Goal: Task Accomplishment & Management: Manage account settings

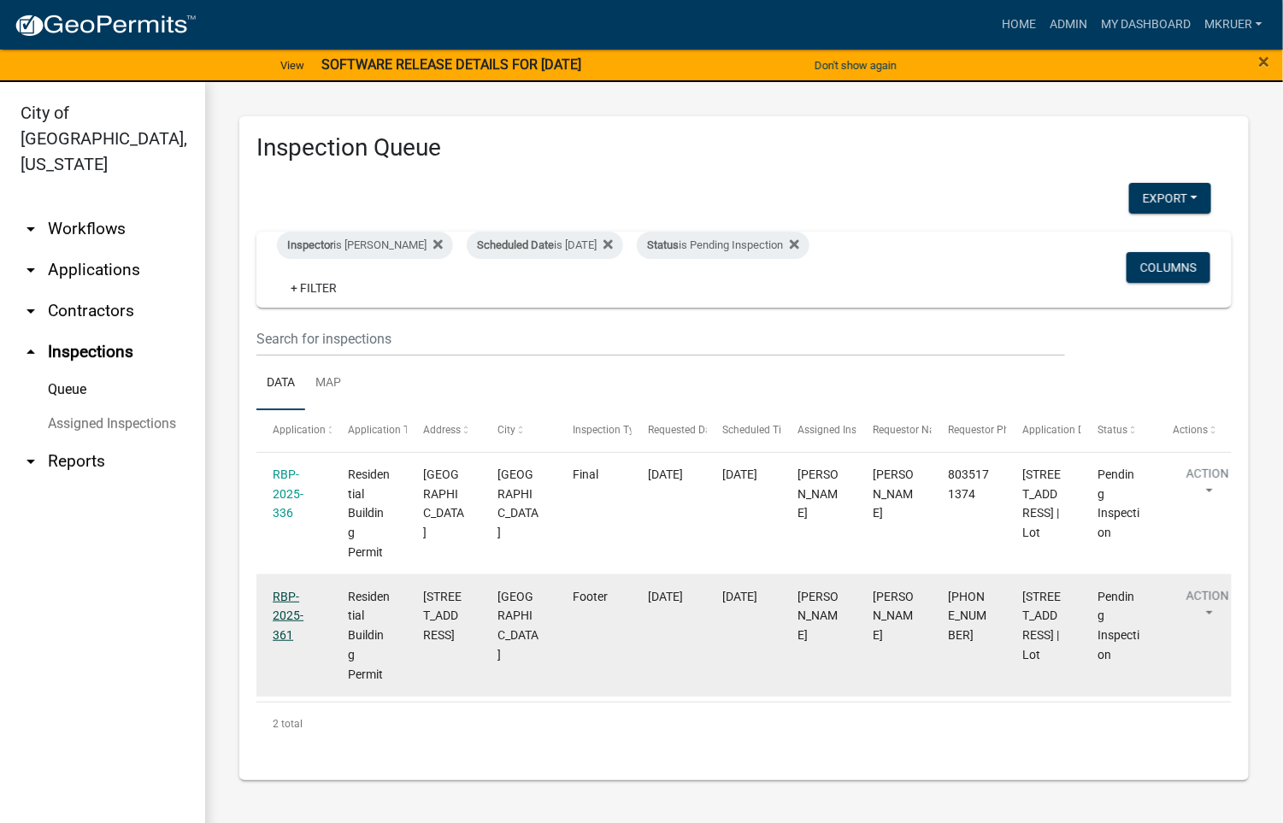
click at [285, 611] on link "RBP-2025-361" at bounding box center [288, 616] width 31 height 53
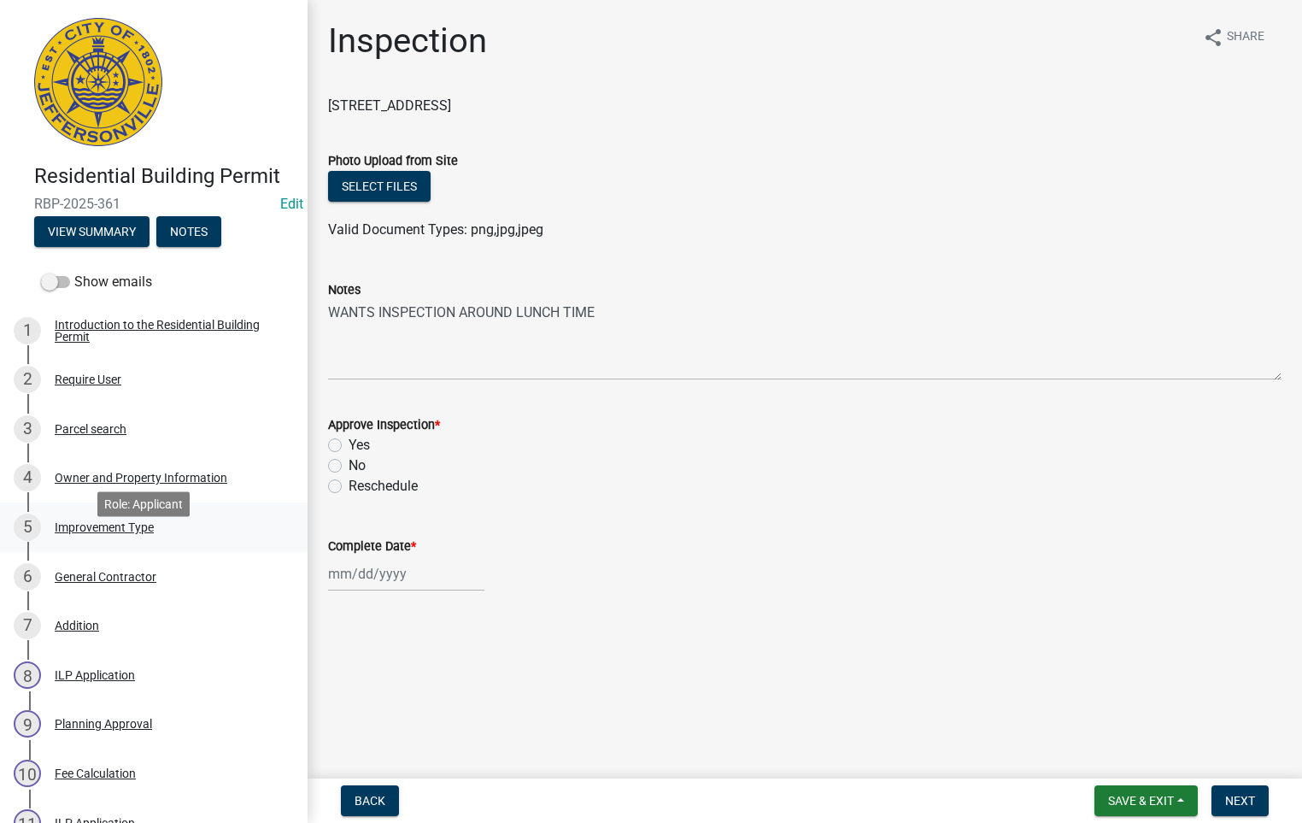
click at [87, 533] on div "Improvement Type" at bounding box center [104, 527] width 99 height 12
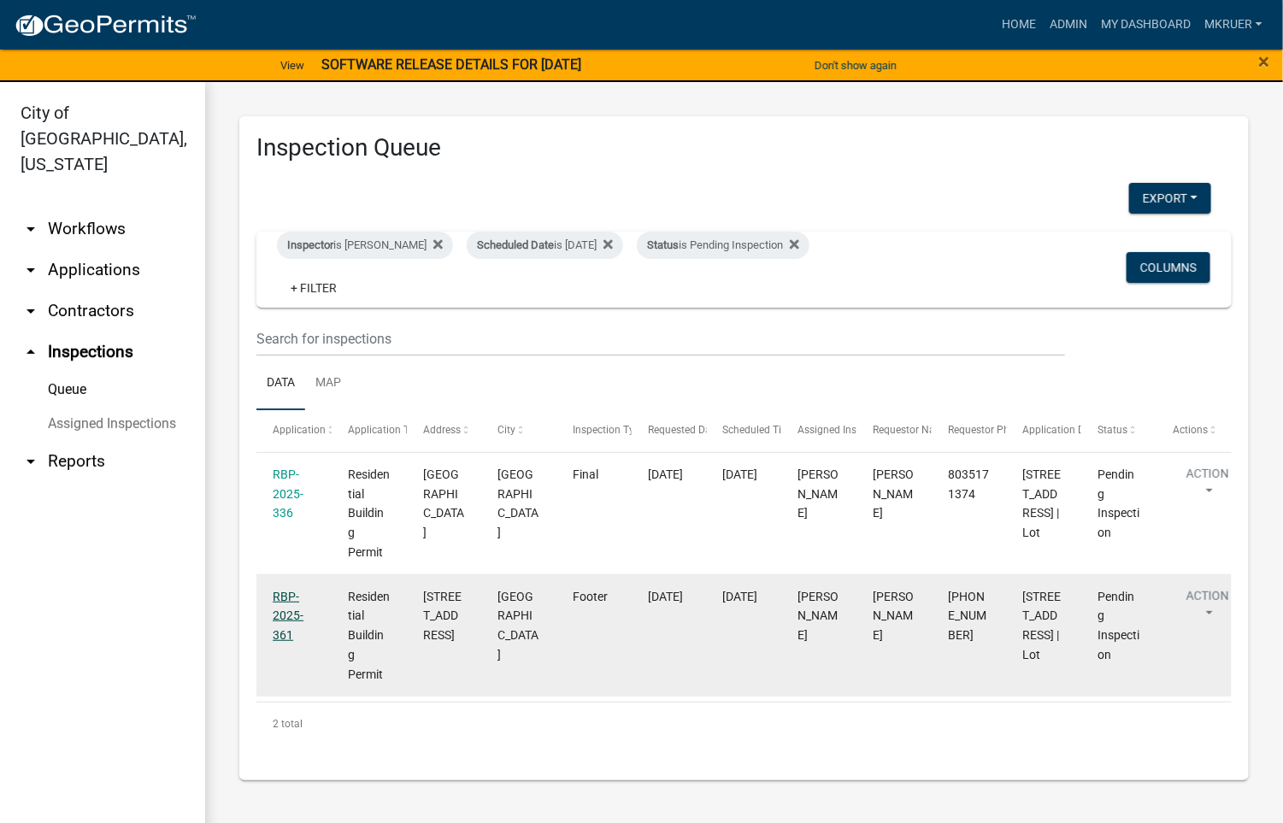
click at [273, 611] on link "RBP-2025-361" at bounding box center [288, 616] width 31 height 53
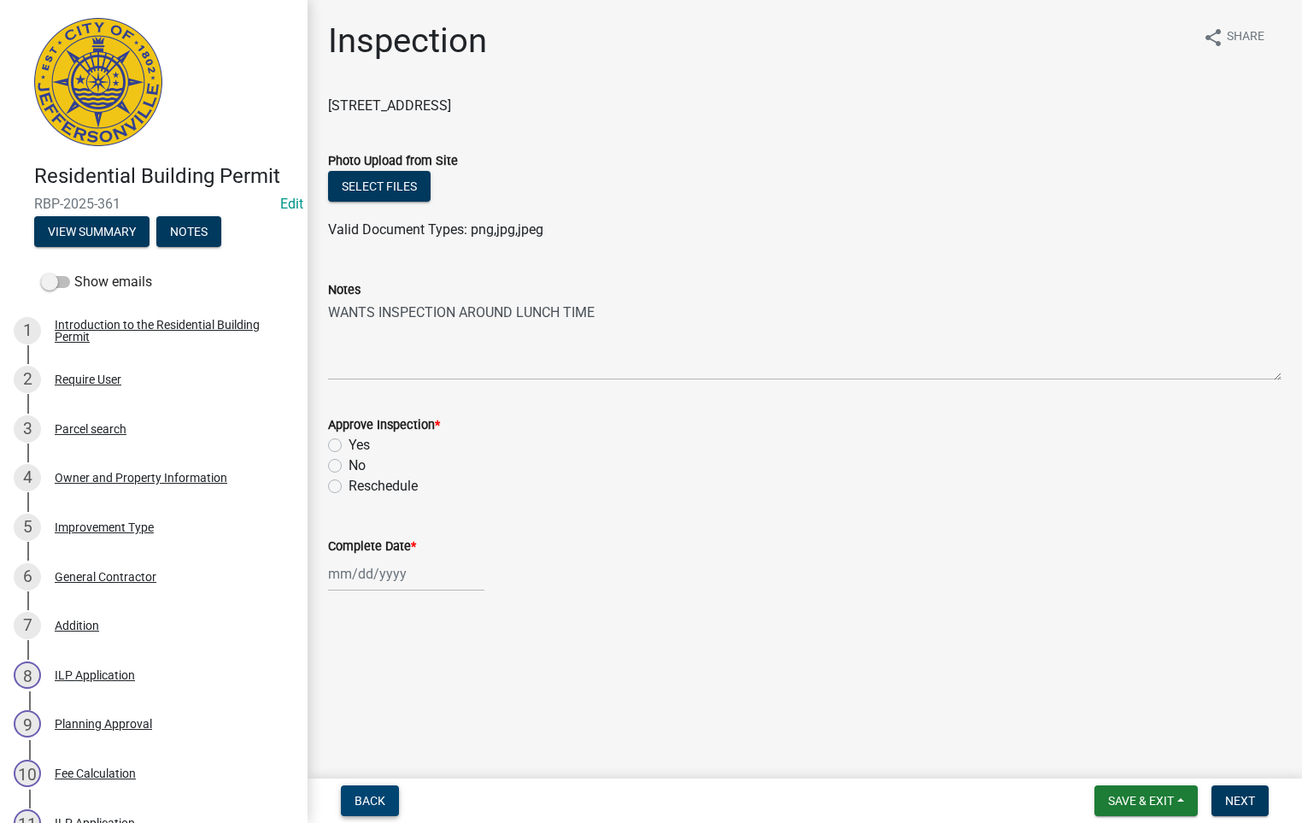
click at [373, 802] on span "Back" at bounding box center [370, 801] width 31 height 14
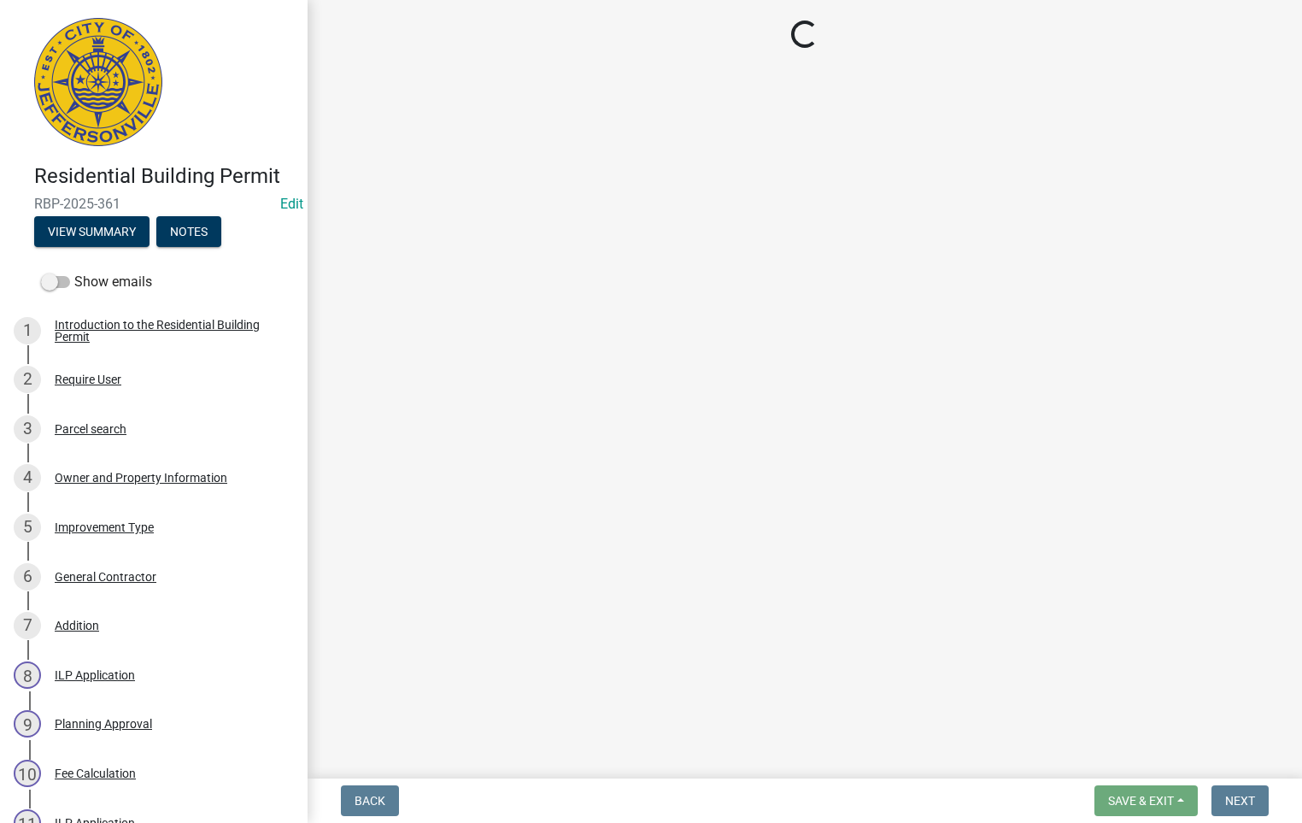
select select "fdb3bcc6-ce93-4663-8a18-5c08884dd177"
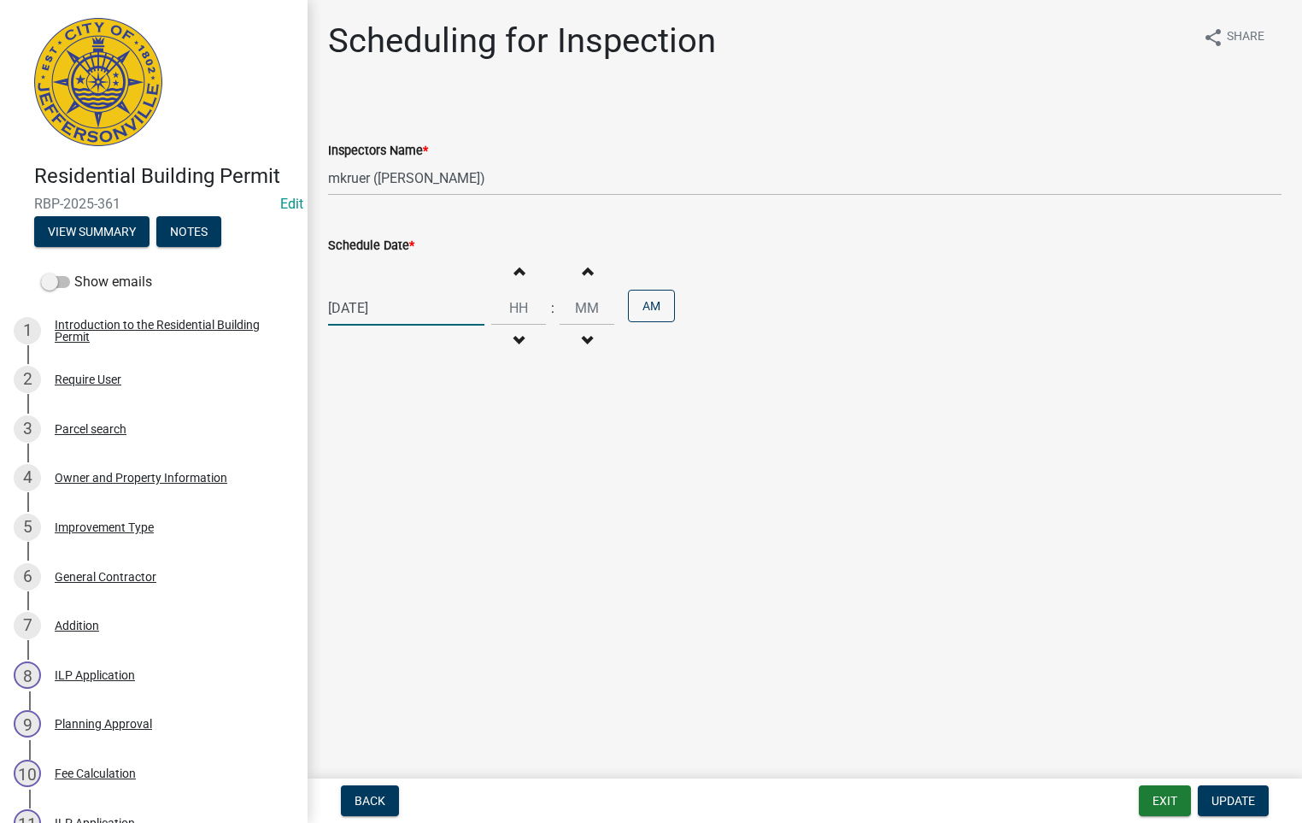
click at [401, 306] on div "[DATE]" at bounding box center [406, 308] width 156 height 35
type input "[DATE]"
click at [382, 303] on div "[DATE]" at bounding box center [406, 308] width 156 height 35
select select "10"
select select "2025"
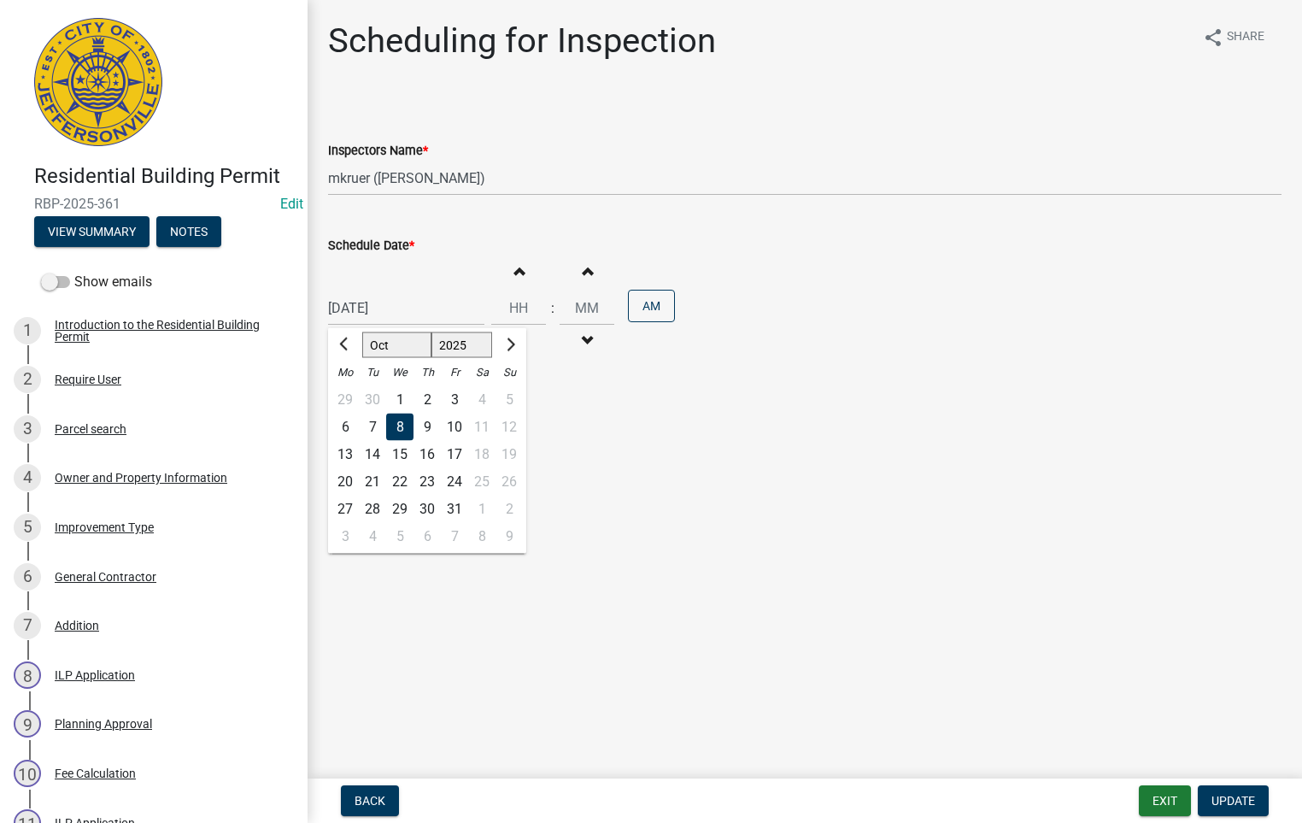
click at [423, 426] on div "9" at bounding box center [427, 427] width 27 height 27
type input "[DATE]"
click at [1234, 803] on span "Update" at bounding box center [1234, 801] width 44 height 14
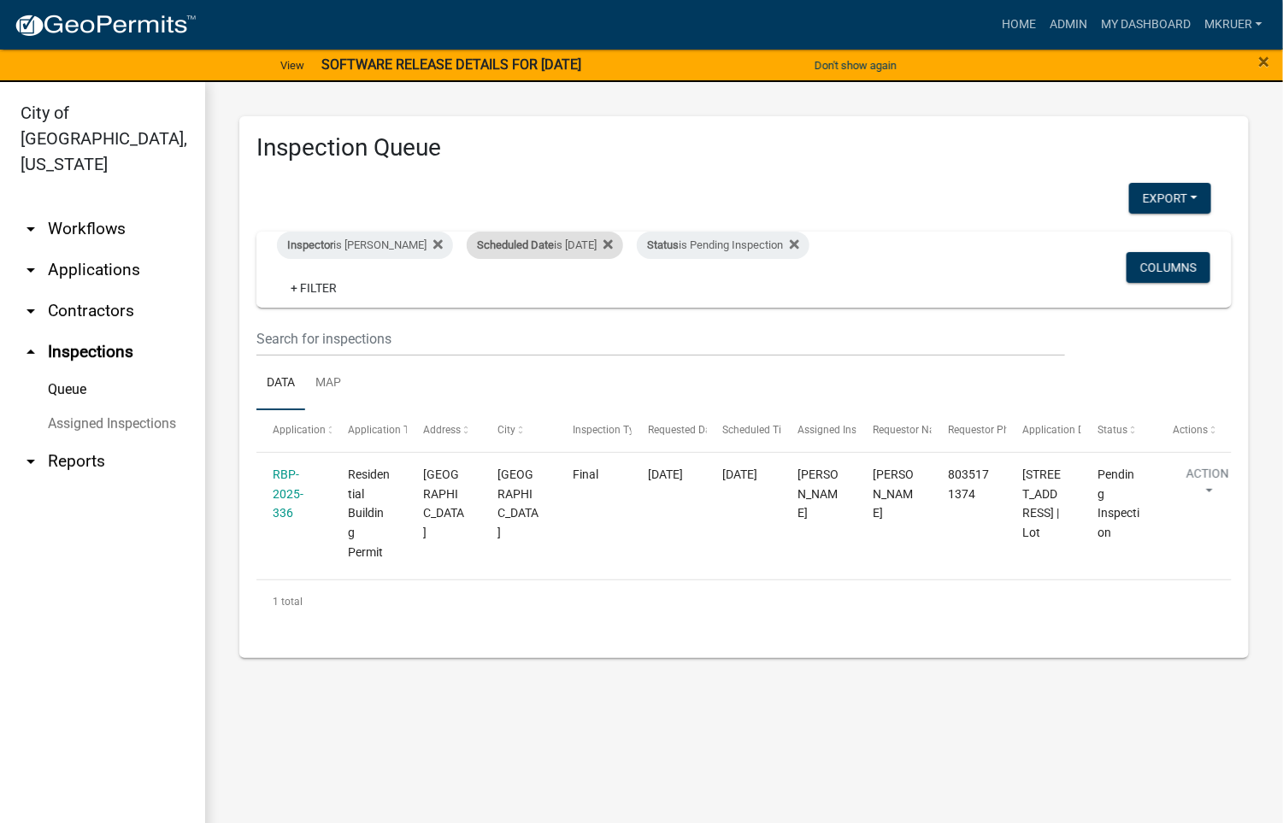
click at [598, 246] on div "Scheduled Date is [DATE]" at bounding box center [545, 245] width 156 height 27
click at [585, 310] on input "[DATE]" at bounding box center [534, 308] width 120 height 35
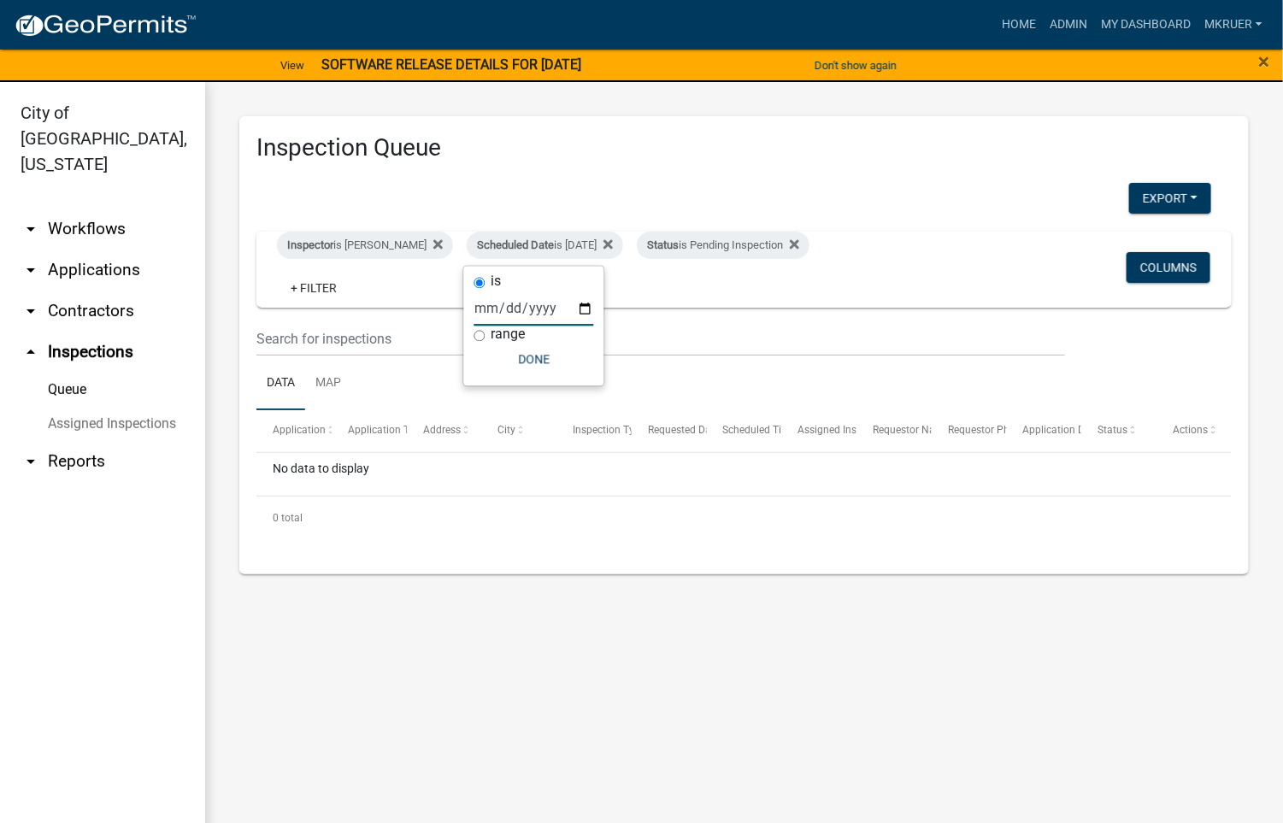
click at [588, 311] on input "[DATE]" at bounding box center [534, 308] width 120 height 35
type input "[DATE]"
